Goal: Check status

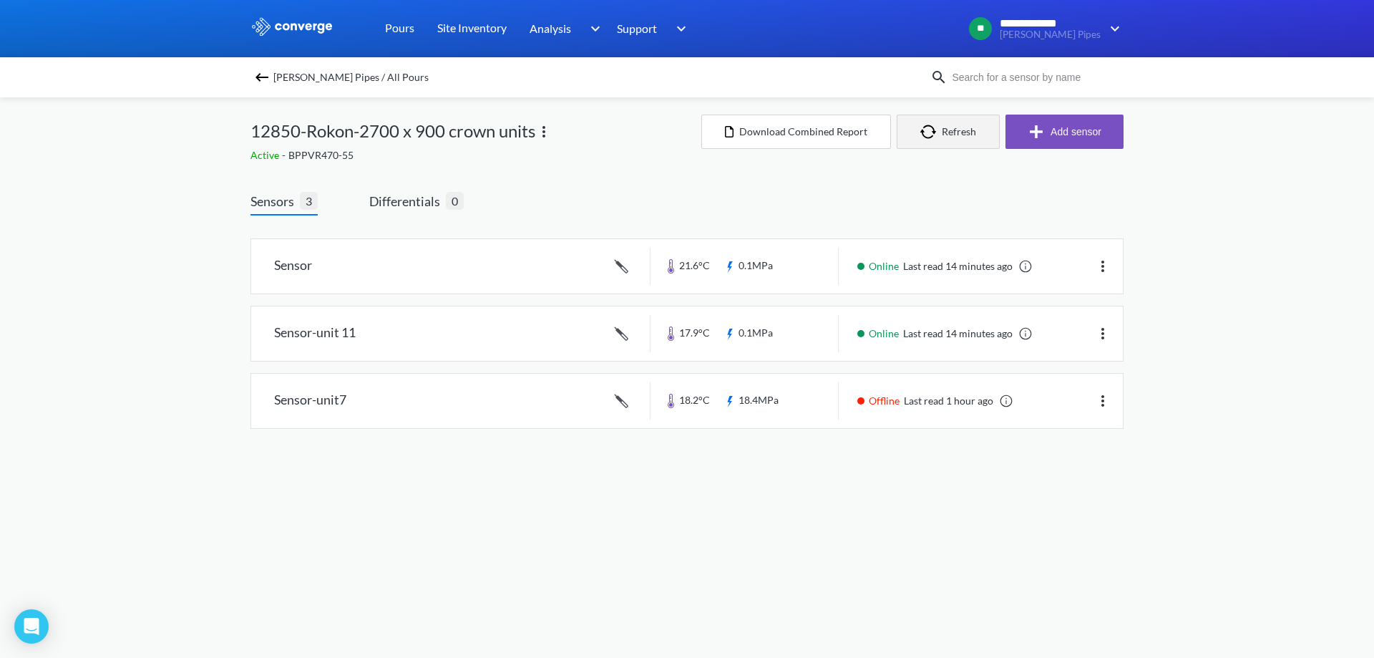
click at [944, 130] on button "Refresh" at bounding box center [948, 132] width 103 height 34
click at [939, 139] on button "Refresh" at bounding box center [948, 132] width 103 height 34
